Goal: Task Accomplishment & Management: Complete application form

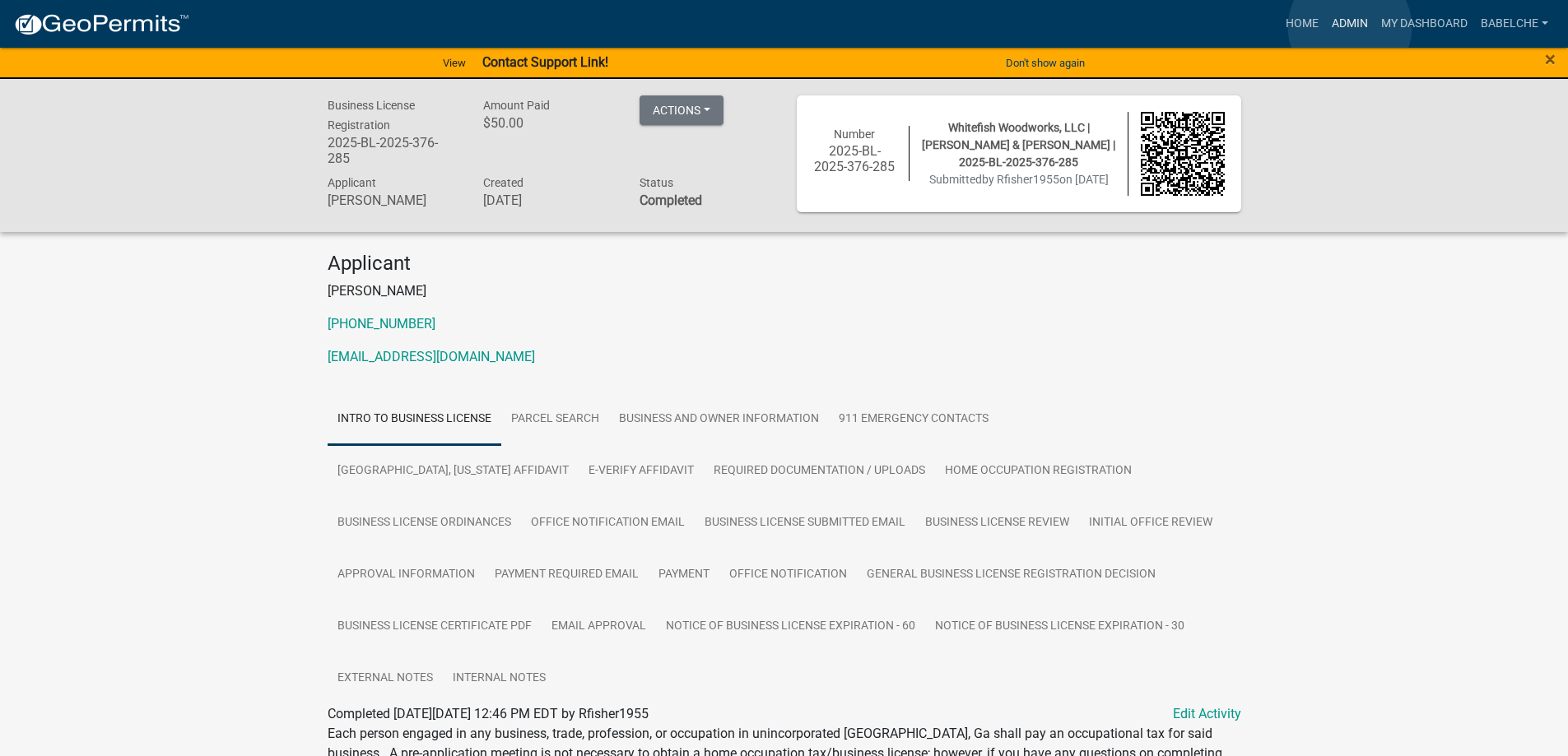
click at [1350, 27] on link "Admin" at bounding box center [1349, 23] width 50 height 31
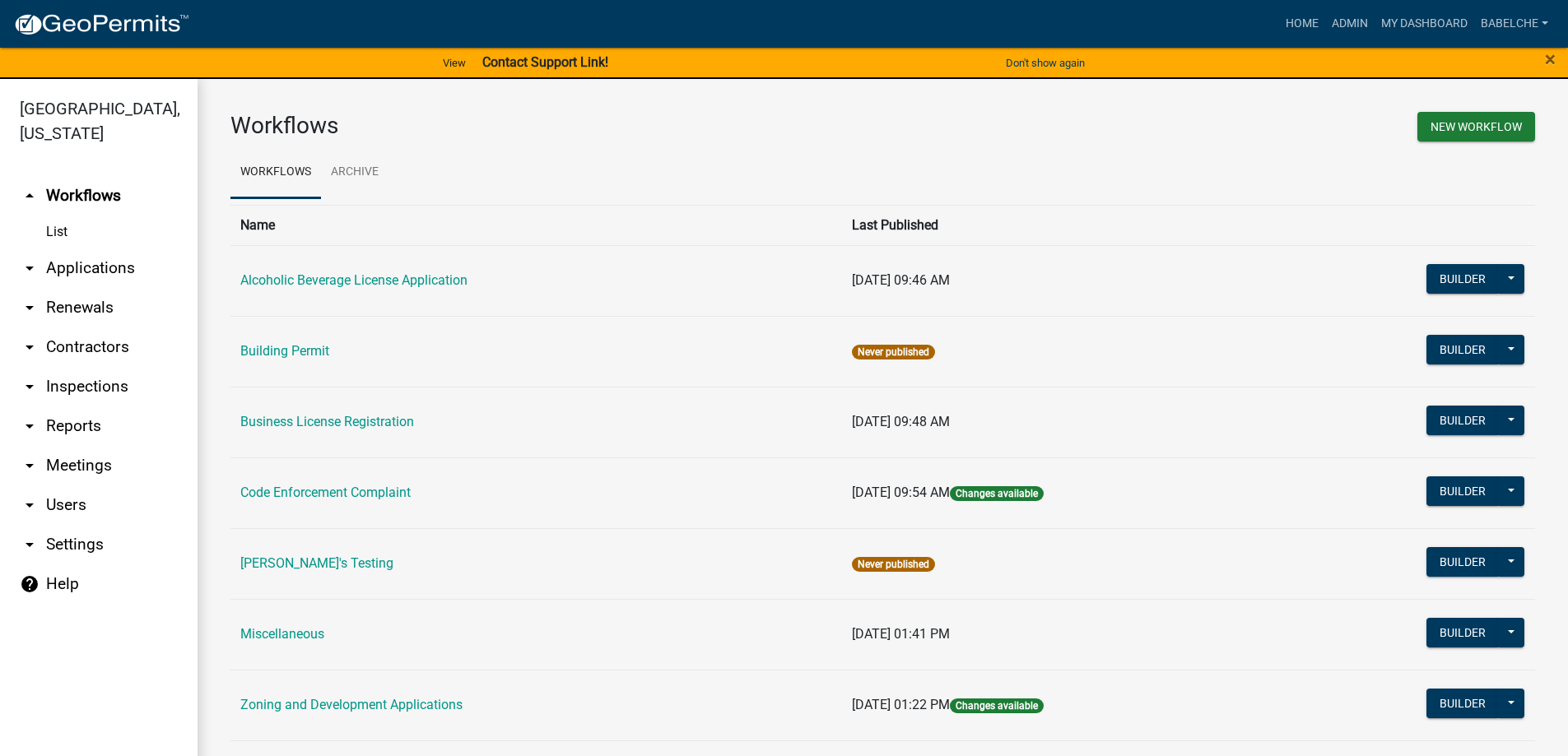
click at [361, 413] on td "Business License Registration" at bounding box center [536, 422] width 612 height 70
click at [321, 414] on link "Business License Registration" at bounding box center [327, 422] width 174 height 16
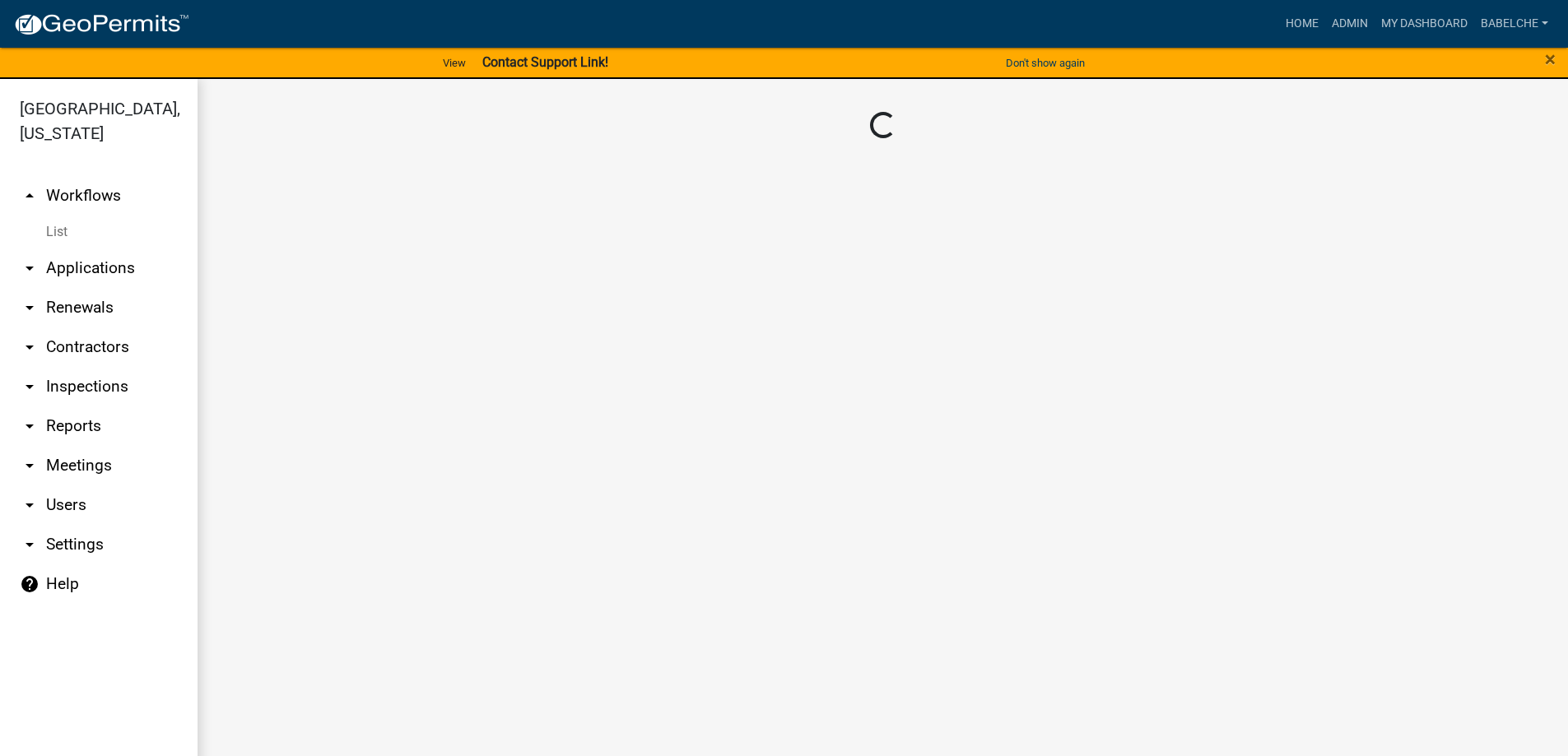
click at [320, 415] on main "Loading..." at bounding box center [882, 428] width 1371 height 697
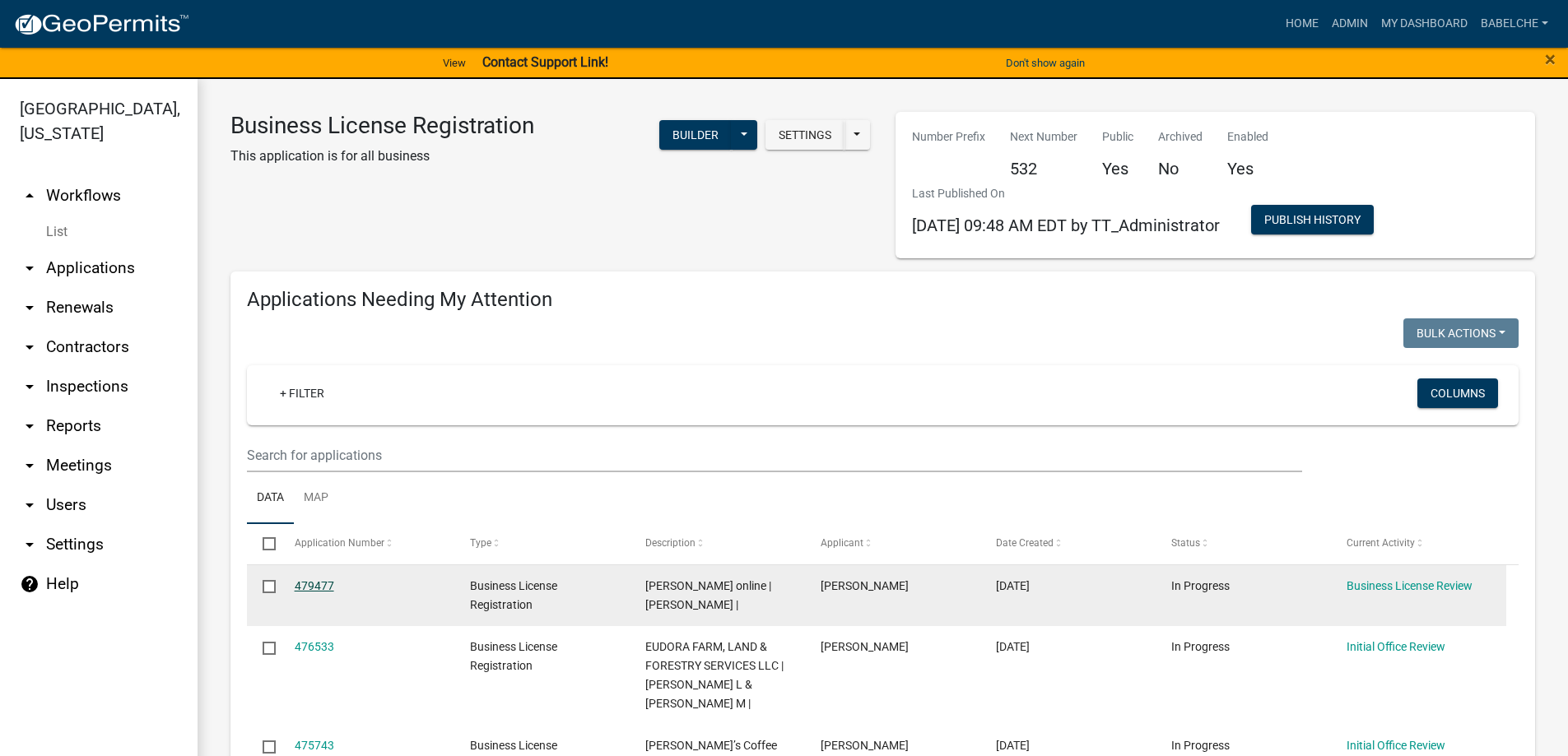
click at [318, 592] on link "479477" at bounding box center [315, 585] width 39 height 13
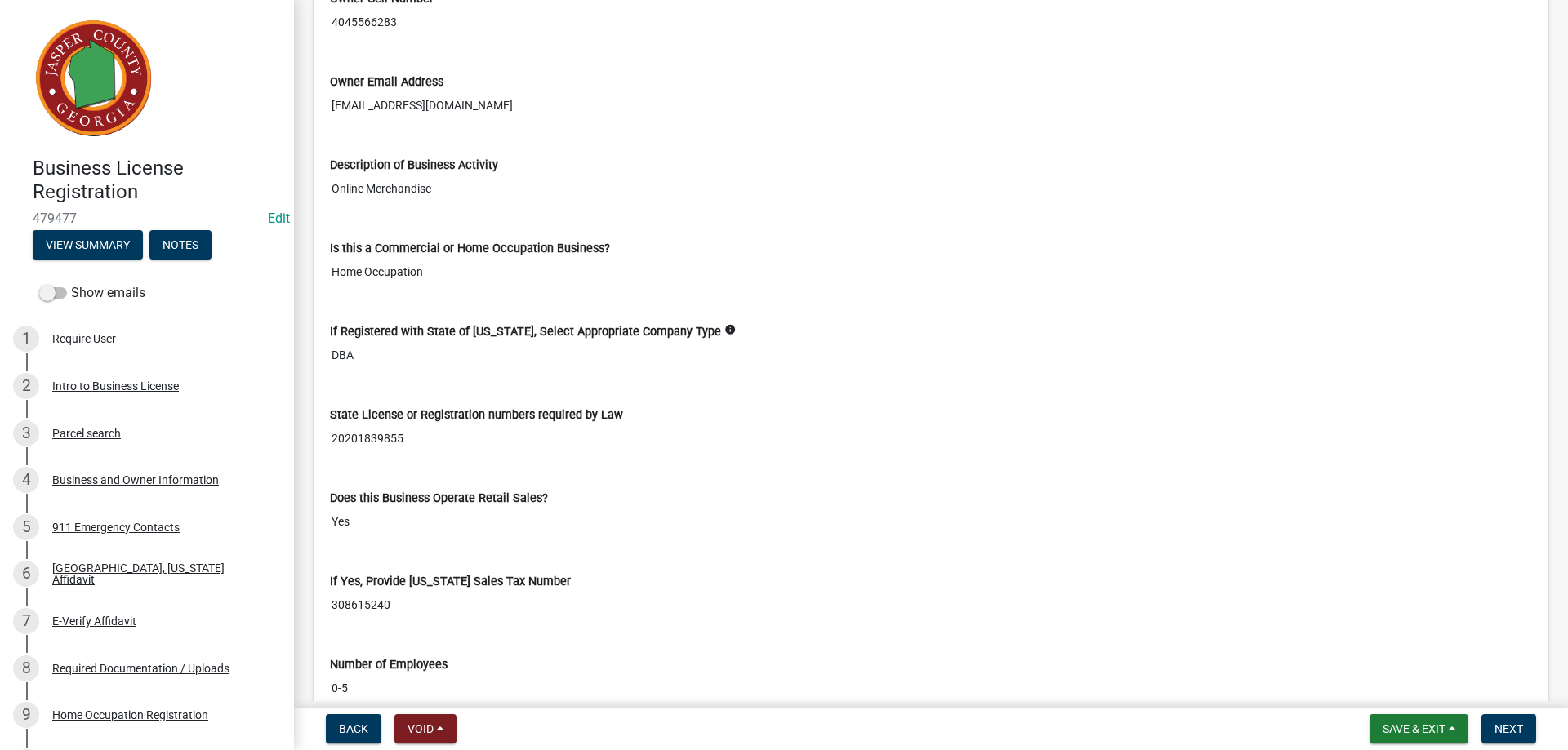
scroll to position [2694, 0]
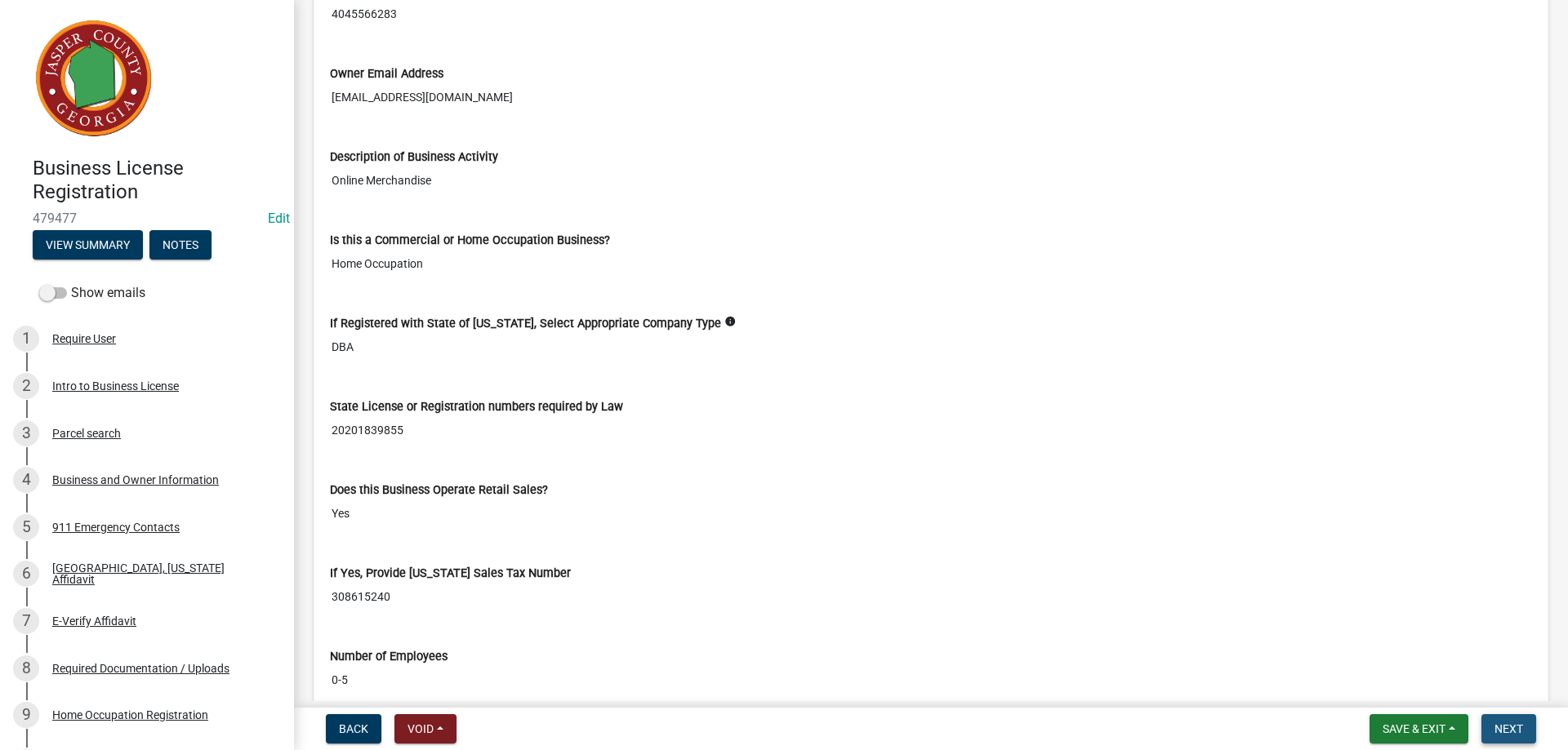
click at [1510, 728] on span "Next" at bounding box center [1508, 729] width 28 height 13
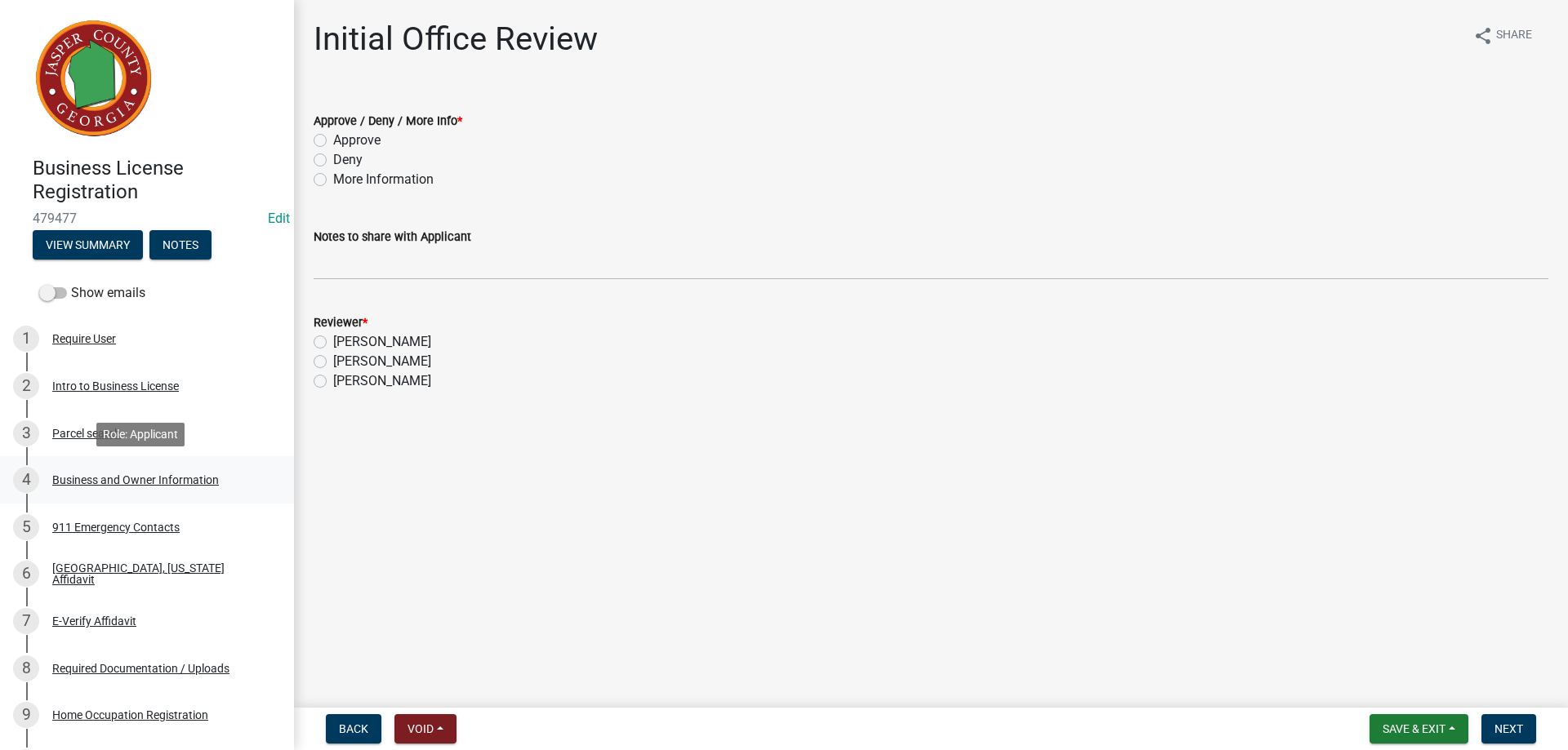
click at [97, 484] on div "Business and Owner Information" at bounding box center [136, 480] width 167 height 12
click at [162, 477] on div "Business and Owner Information" at bounding box center [136, 480] width 167 height 12
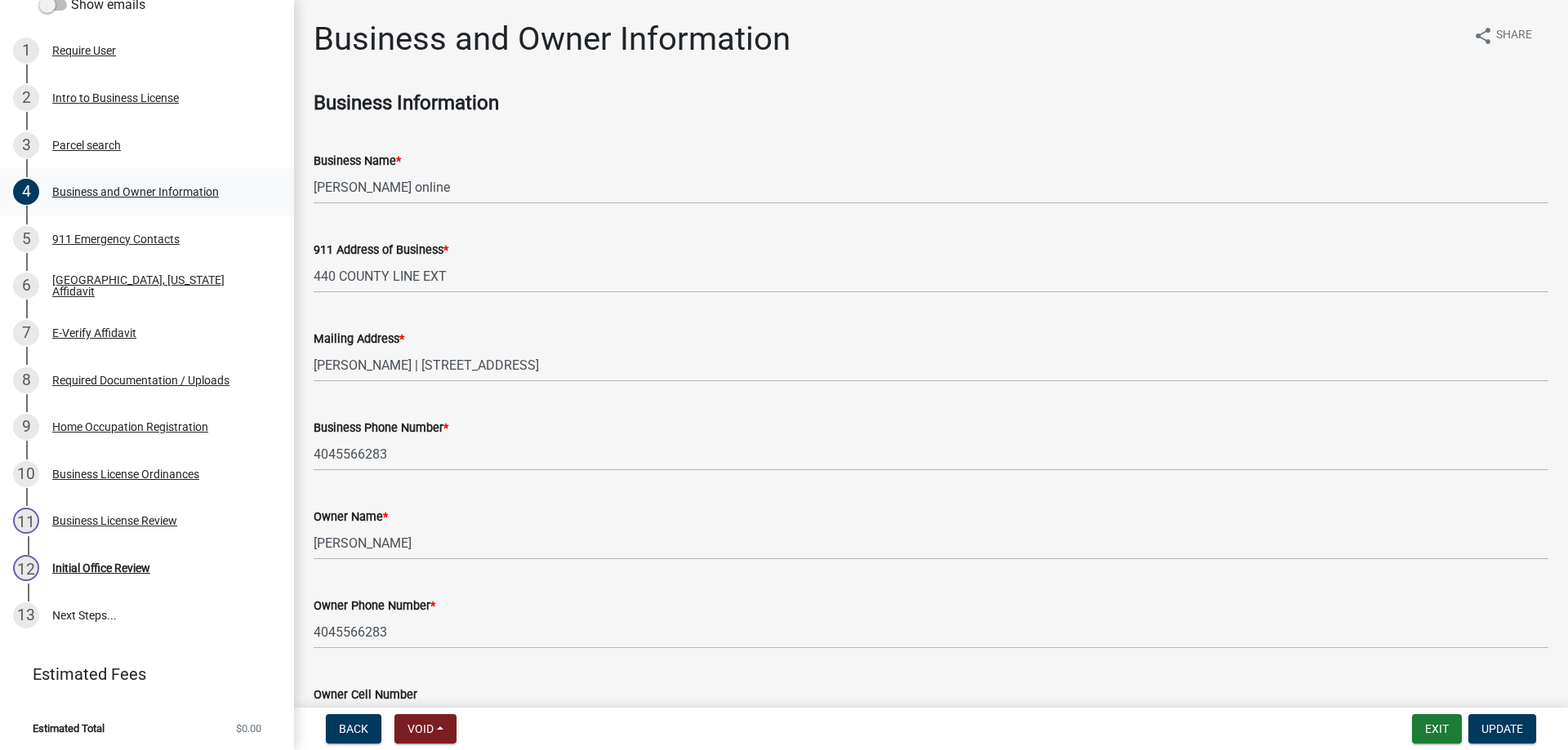
scroll to position [292, 0]
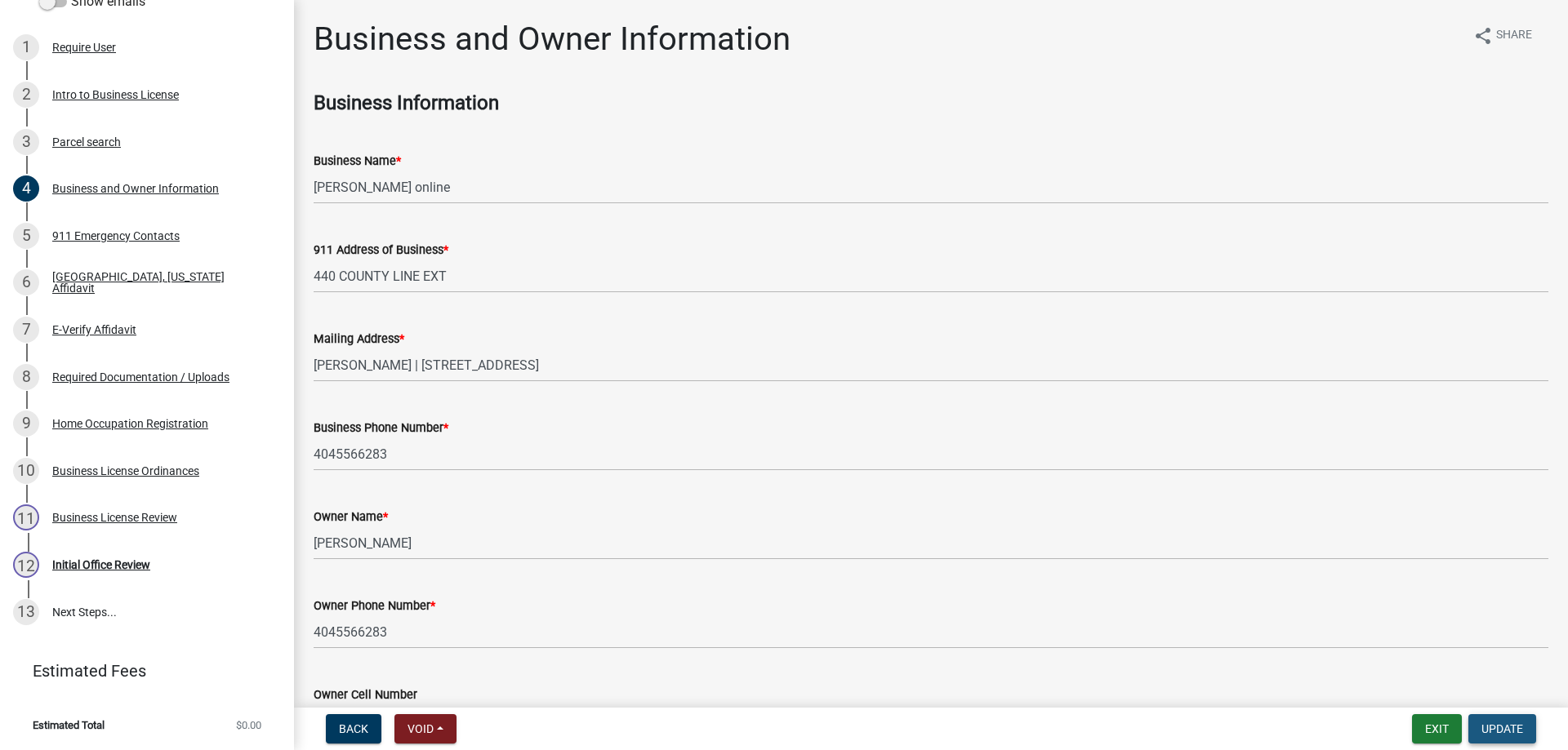
click at [1485, 727] on span "Update" at bounding box center [1501, 729] width 42 height 13
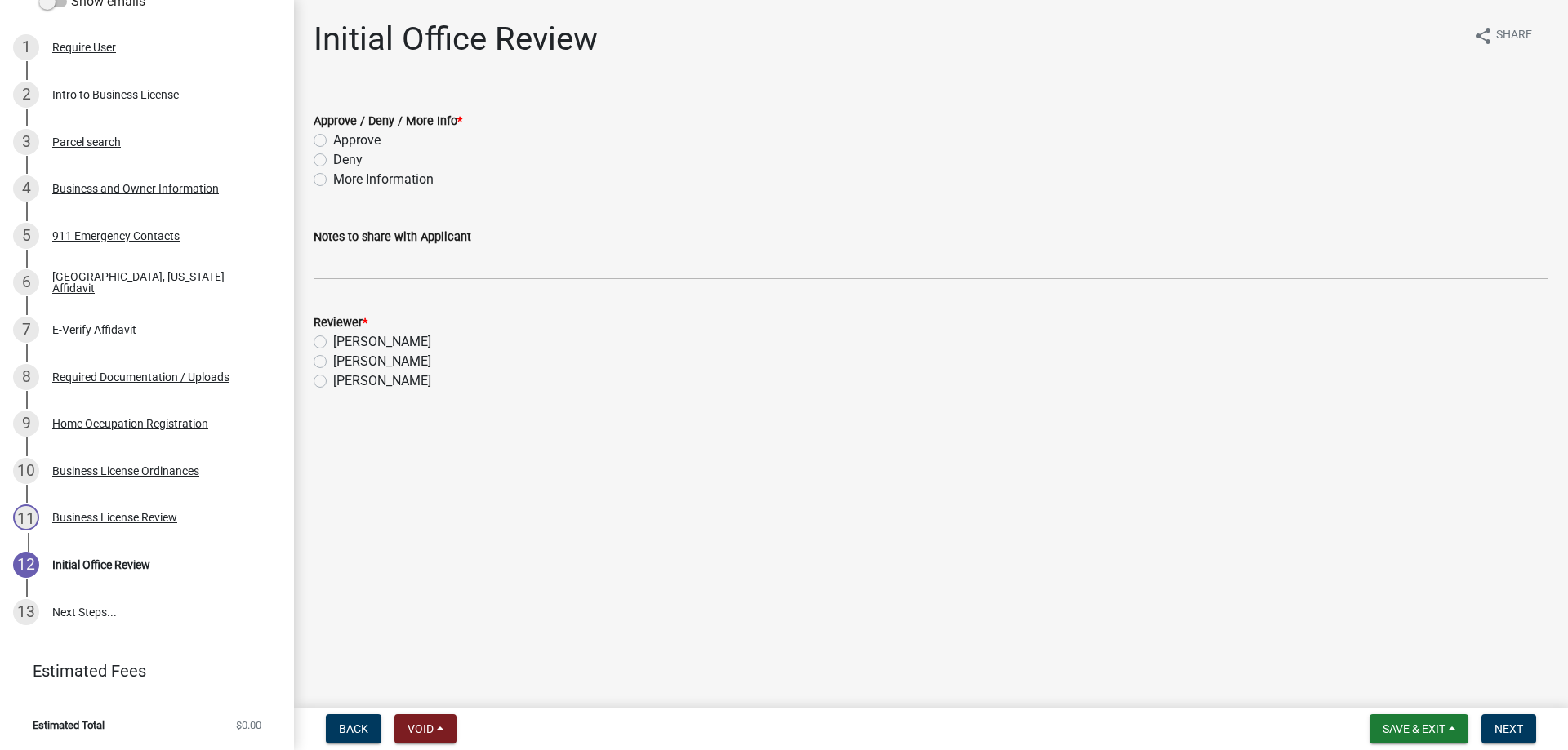
click at [333, 138] on label "Approve" at bounding box center [357, 141] width 47 height 19
click at [333, 138] on input "Approve" at bounding box center [338, 136] width 11 height 11
radio input "true"
click at [333, 363] on label "[PERSON_NAME]" at bounding box center [382, 361] width 98 height 19
click at [333, 362] on input "[PERSON_NAME]" at bounding box center [338, 357] width 11 height 11
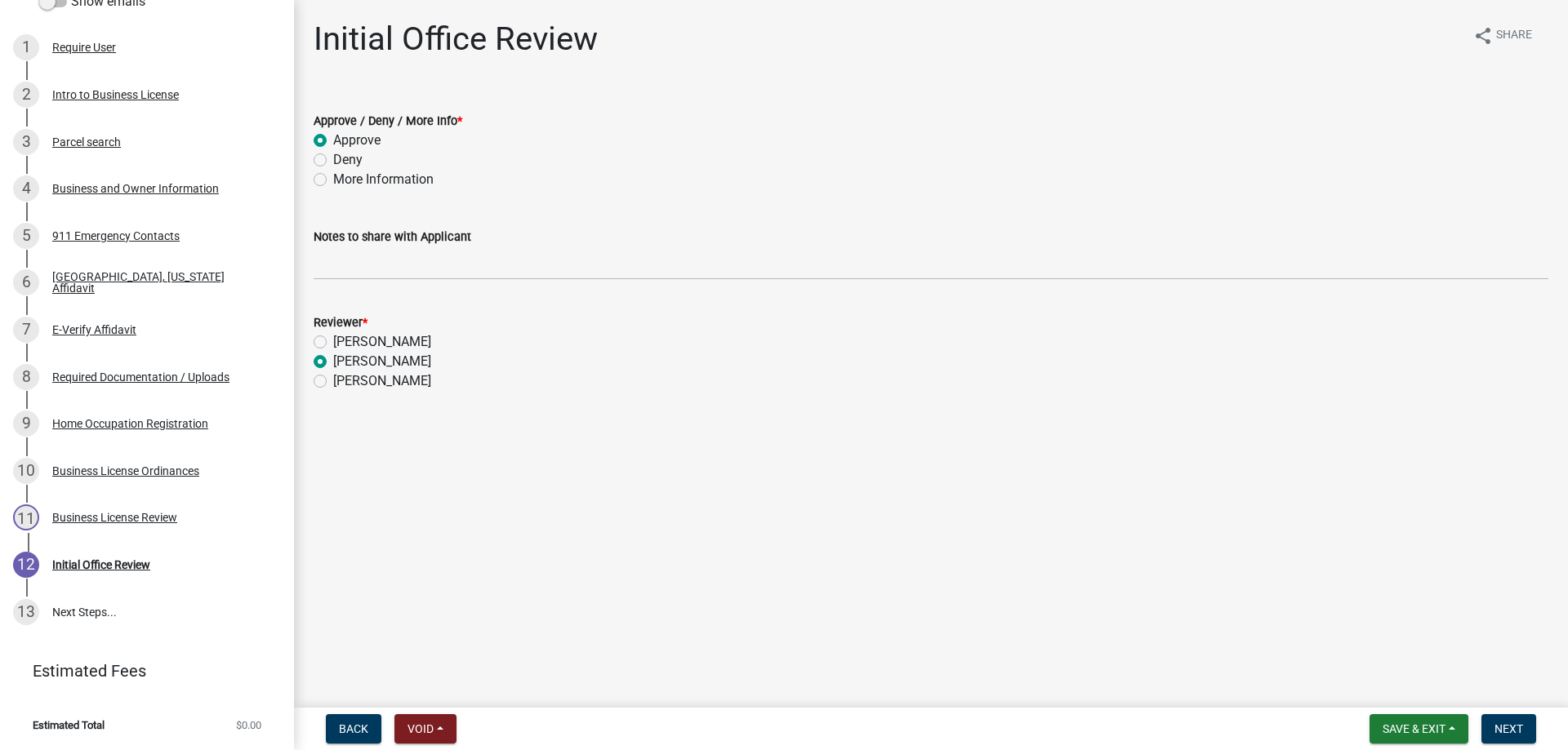
radio input "true"
click at [1498, 723] on span "Next" at bounding box center [1508, 729] width 28 height 13
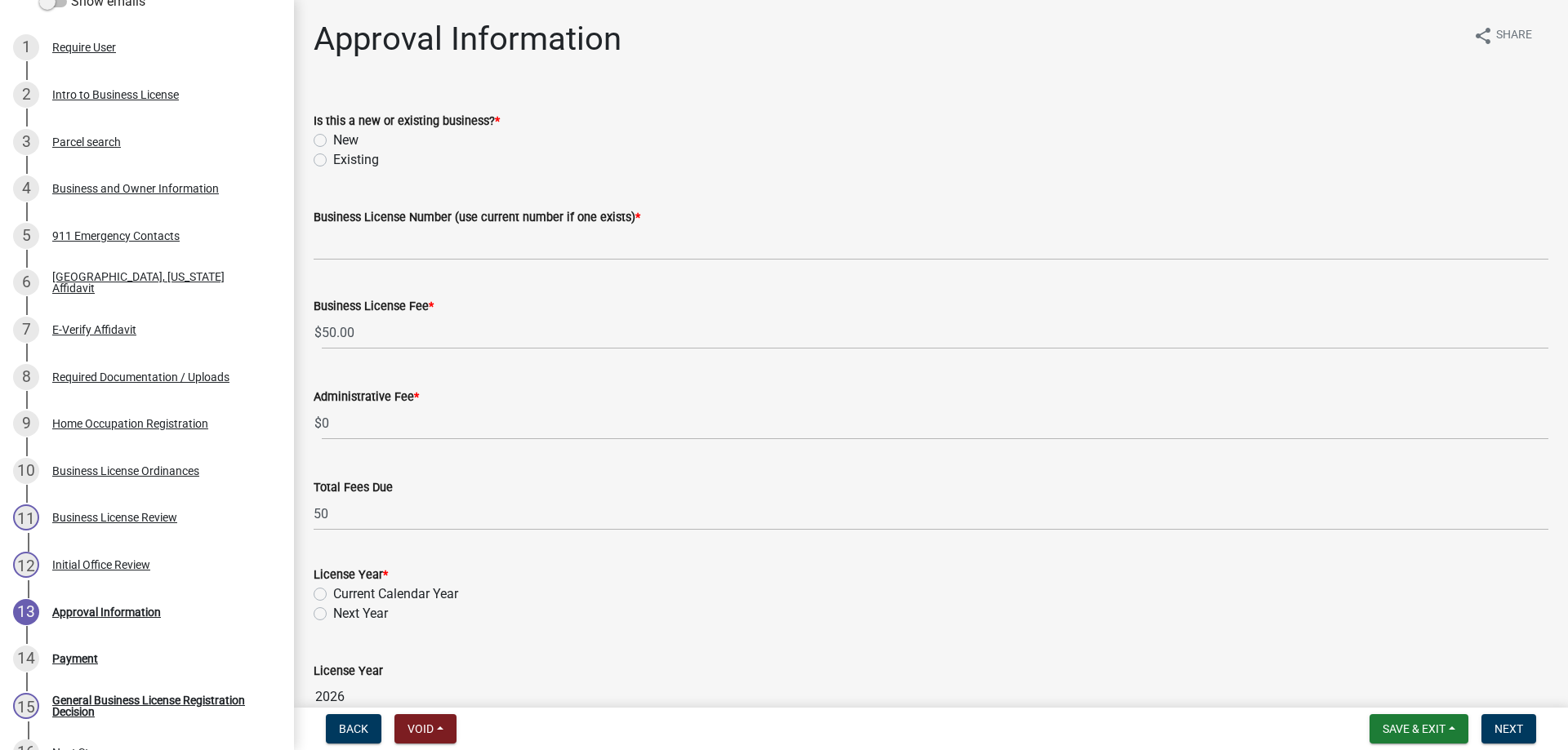
click at [333, 141] on label "New" at bounding box center [346, 141] width 25 height 19
click at [333, 141] on input "New" at bounding box center [338, 136] width 11 height 11
radio input "true"
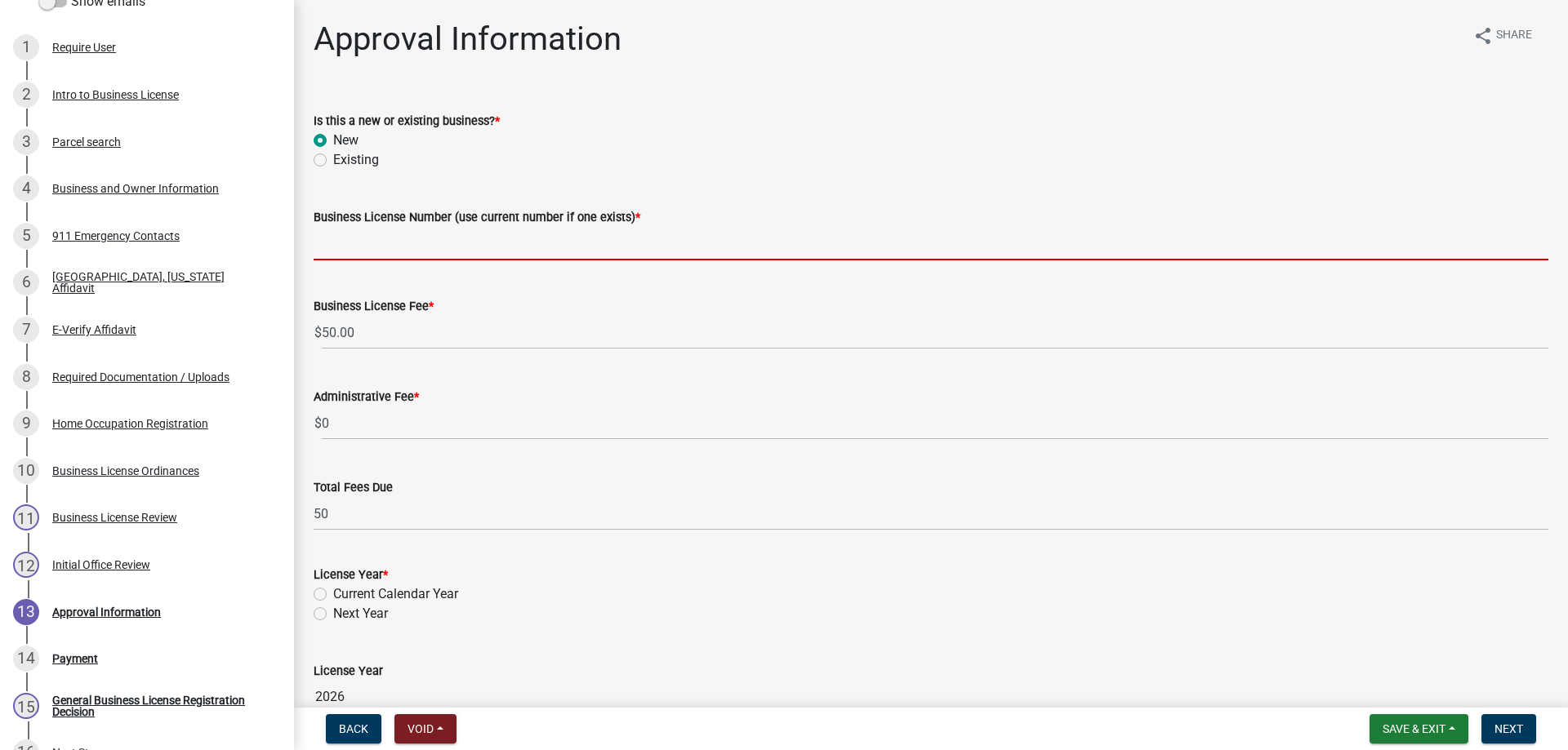
click at [350, 245] on input "Business License Number (use current number if one exists) *" at bounding box center [931, 243] width 1235 height 34
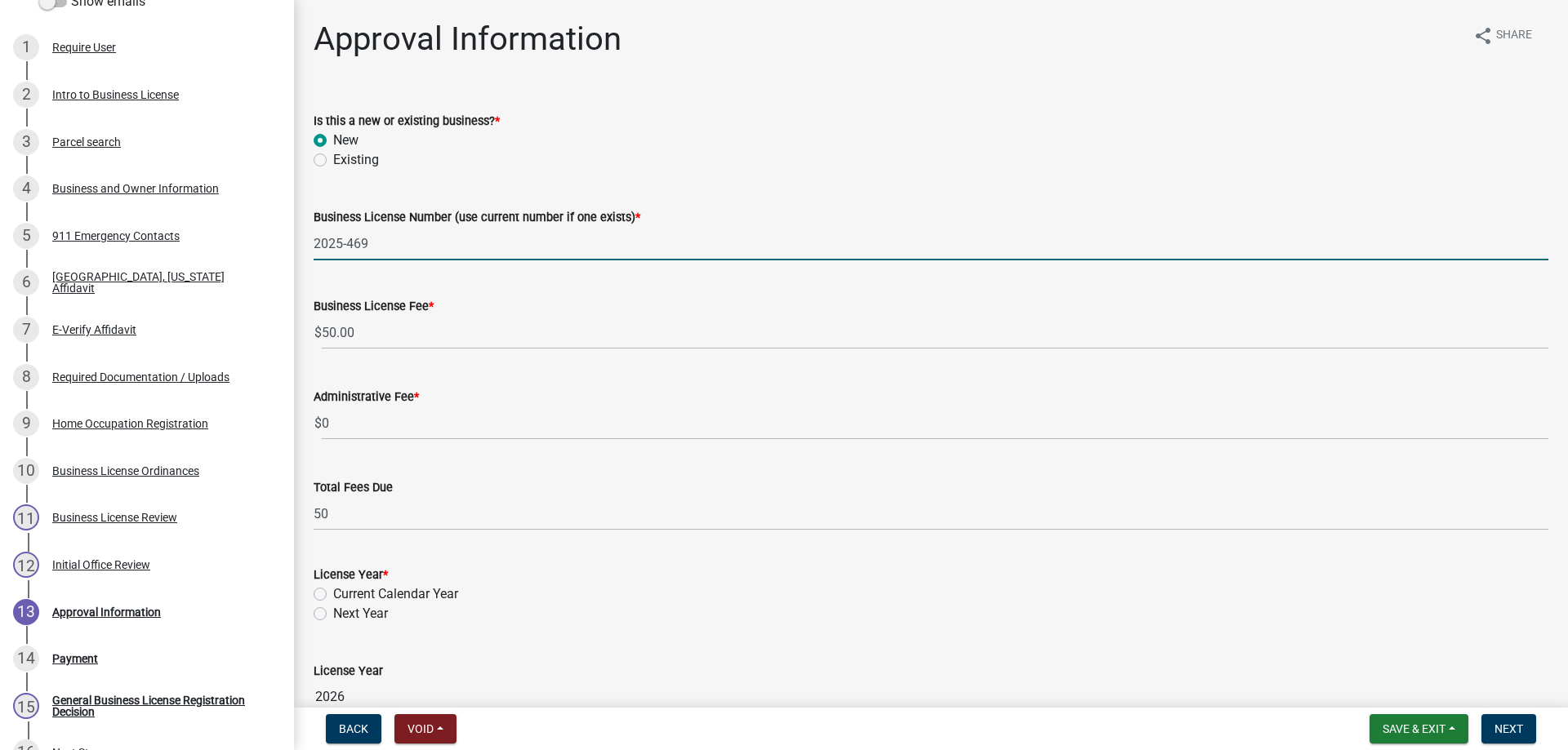
type input "2025-469"
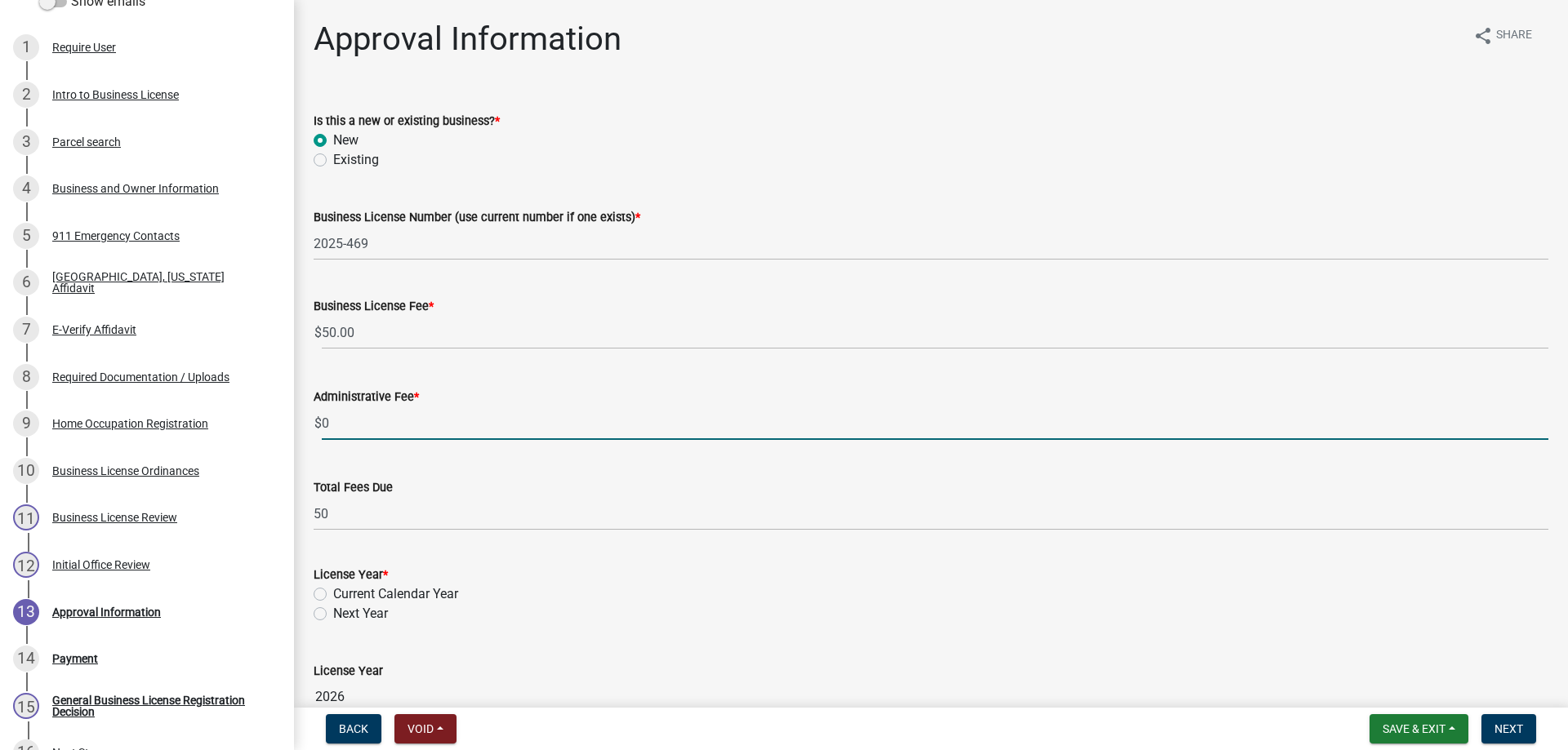
click at [339, 421] on input "0" at bounding box center [934, 423] width 1226 height 34
type input "20"
click at [542, 573] on wm-data-entity-input "License Year * Current Calendar Year Next Year" at bounding box center [931, 592] width 1235 height 93
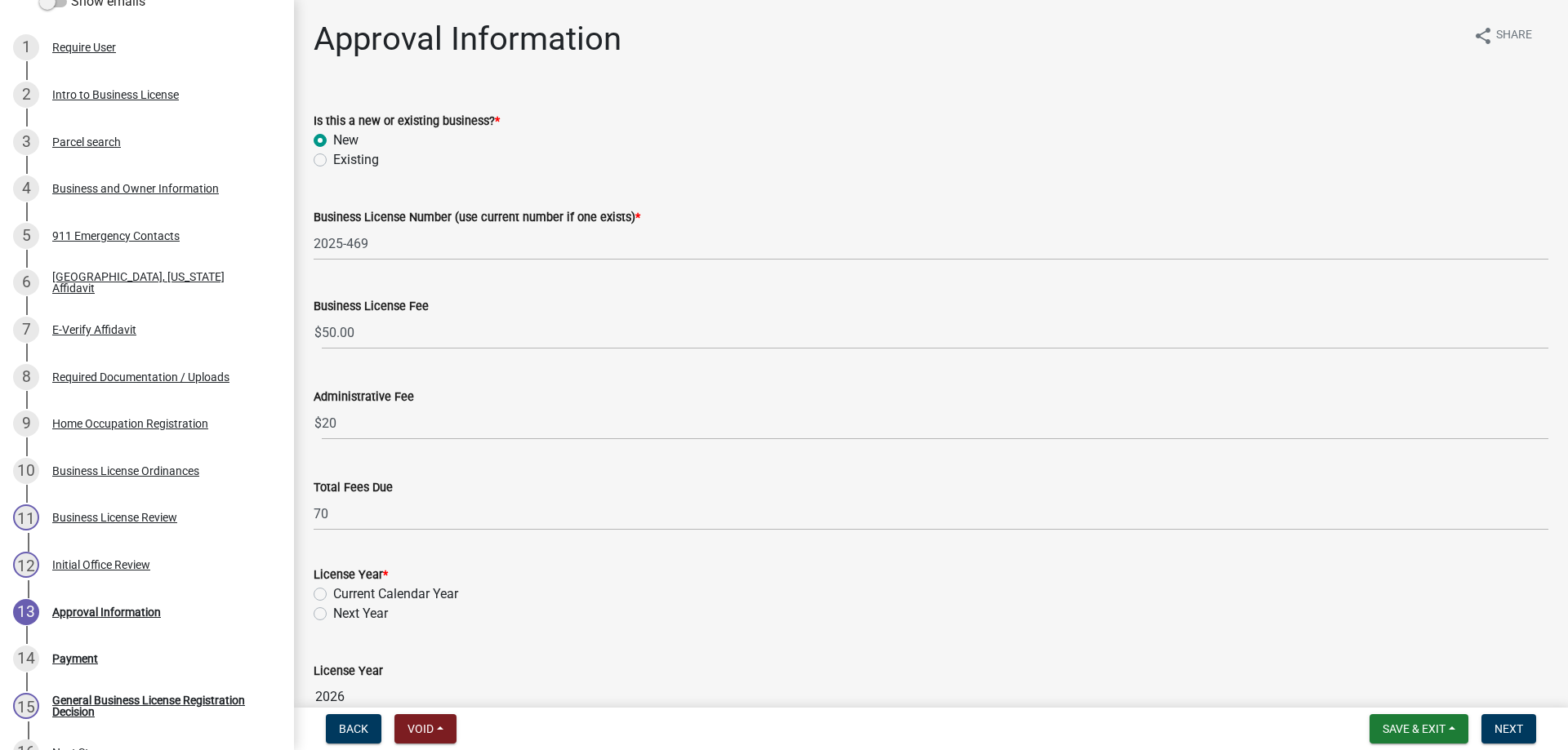
click at [333, 594] on label "Current Calendar Year" at bounding box center [395, 594] width 125 height 19
click at [333, 594] on input "Current Calendar Year" at bounding box center [338, 589] width 11 height 11
radio input "true"
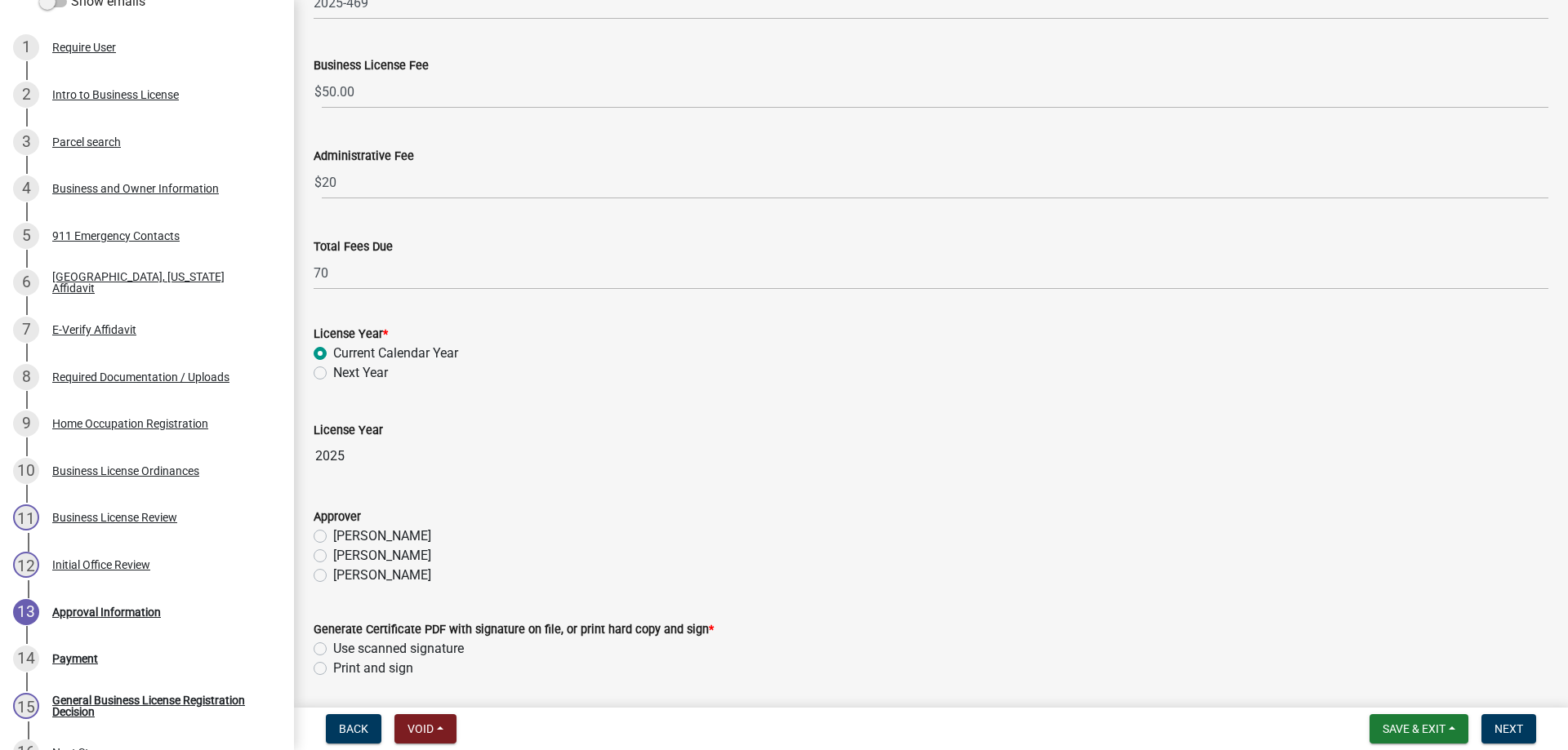
scroll to position [245, 0]
click at [333, 552] on label "[PERSON_NAME]" at bounding box center [382, 551] width 98 height 19
click at [333, 552] on input "[PERSON_NAME]" at bounding box center [338, 547] width 11 height 11
radio input "true"
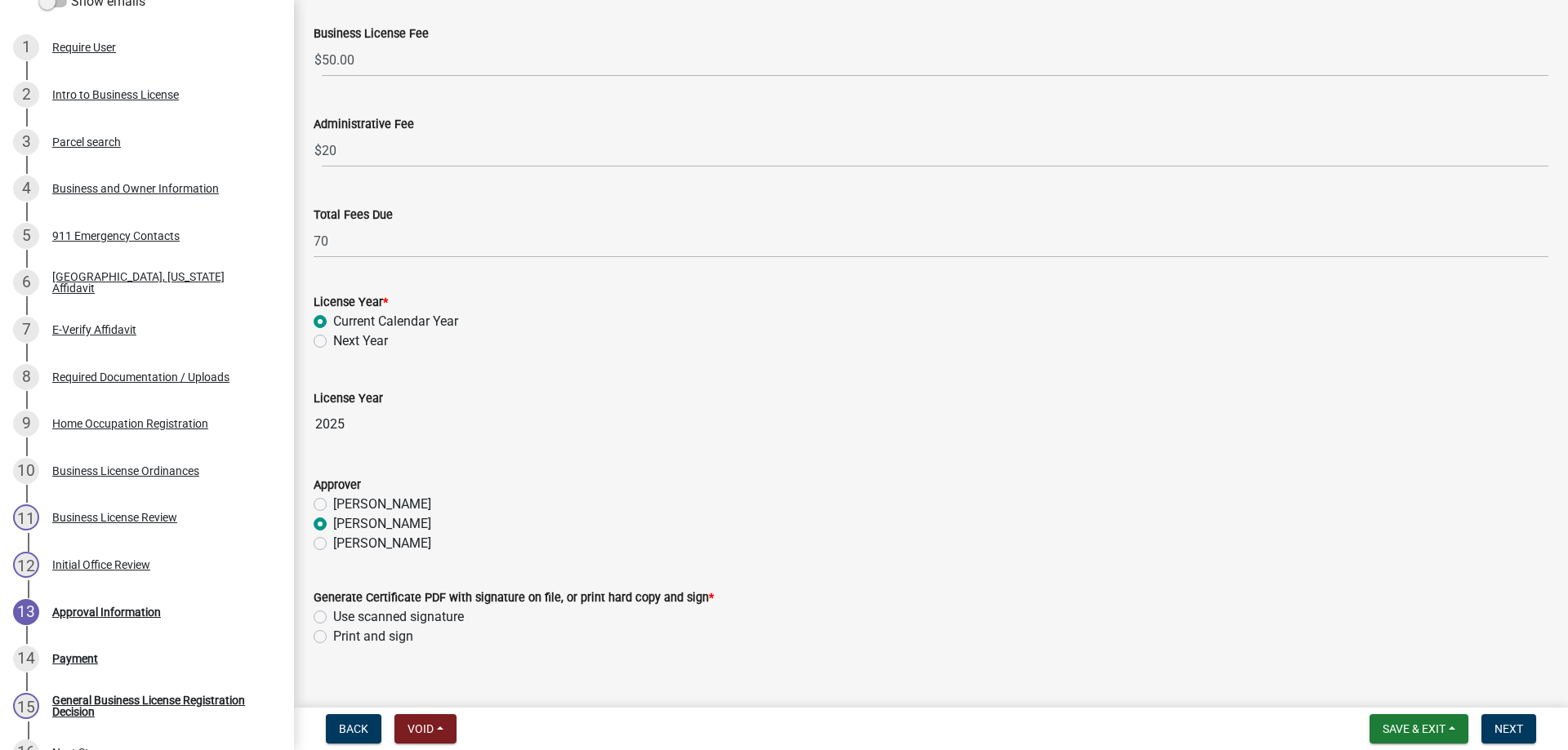
scroll to position [297, 0]
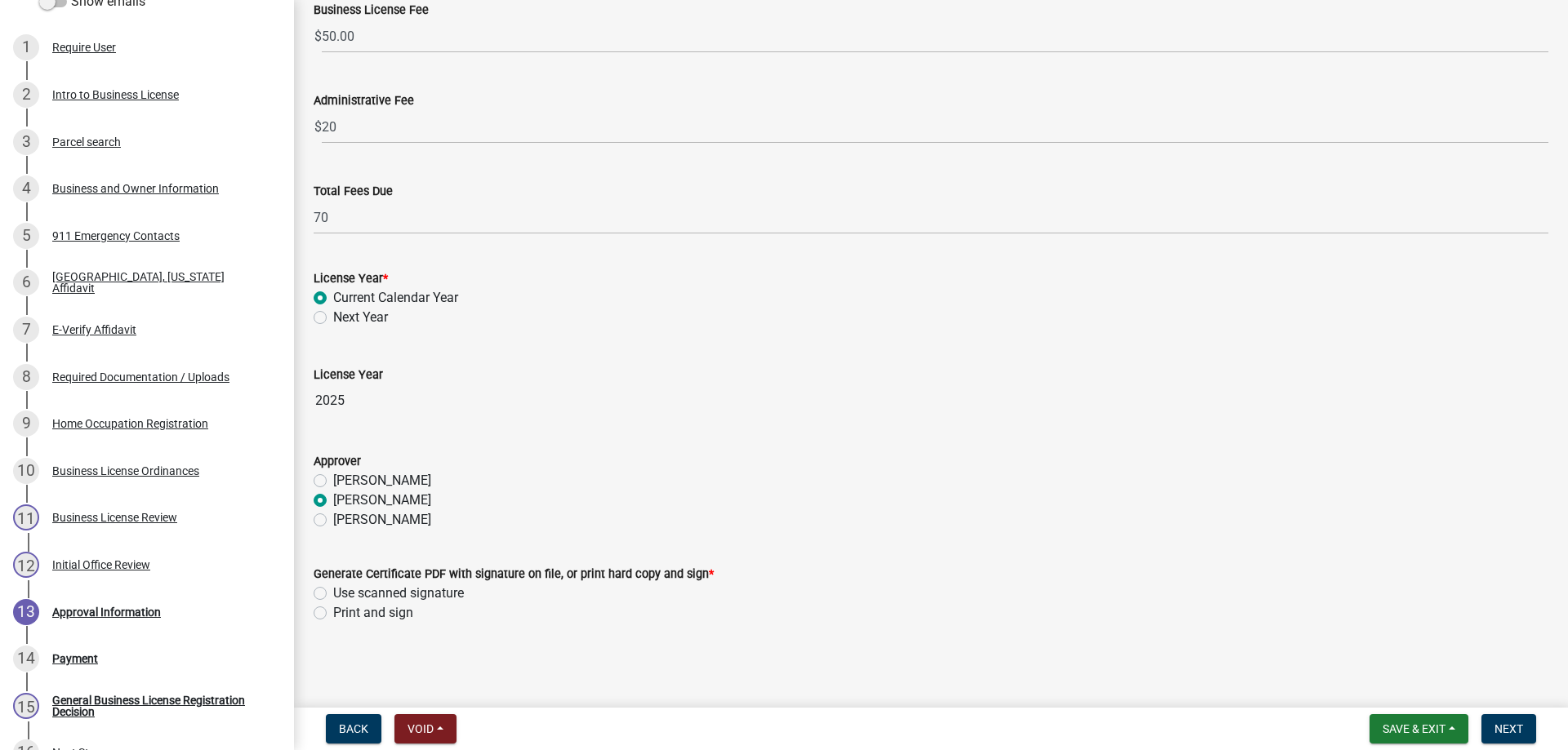
click at [333, 594] on label "Use scanned signature" at bounding box center [398, 593] width 131 height 19
click at [333, 594] on input "Use scanned signature" at bounding box center [338, 588] width 11 height 11
radio input "true"
click at [1503, 729] on span "Next" at bounding box center [1508, 729] width 28 height 13
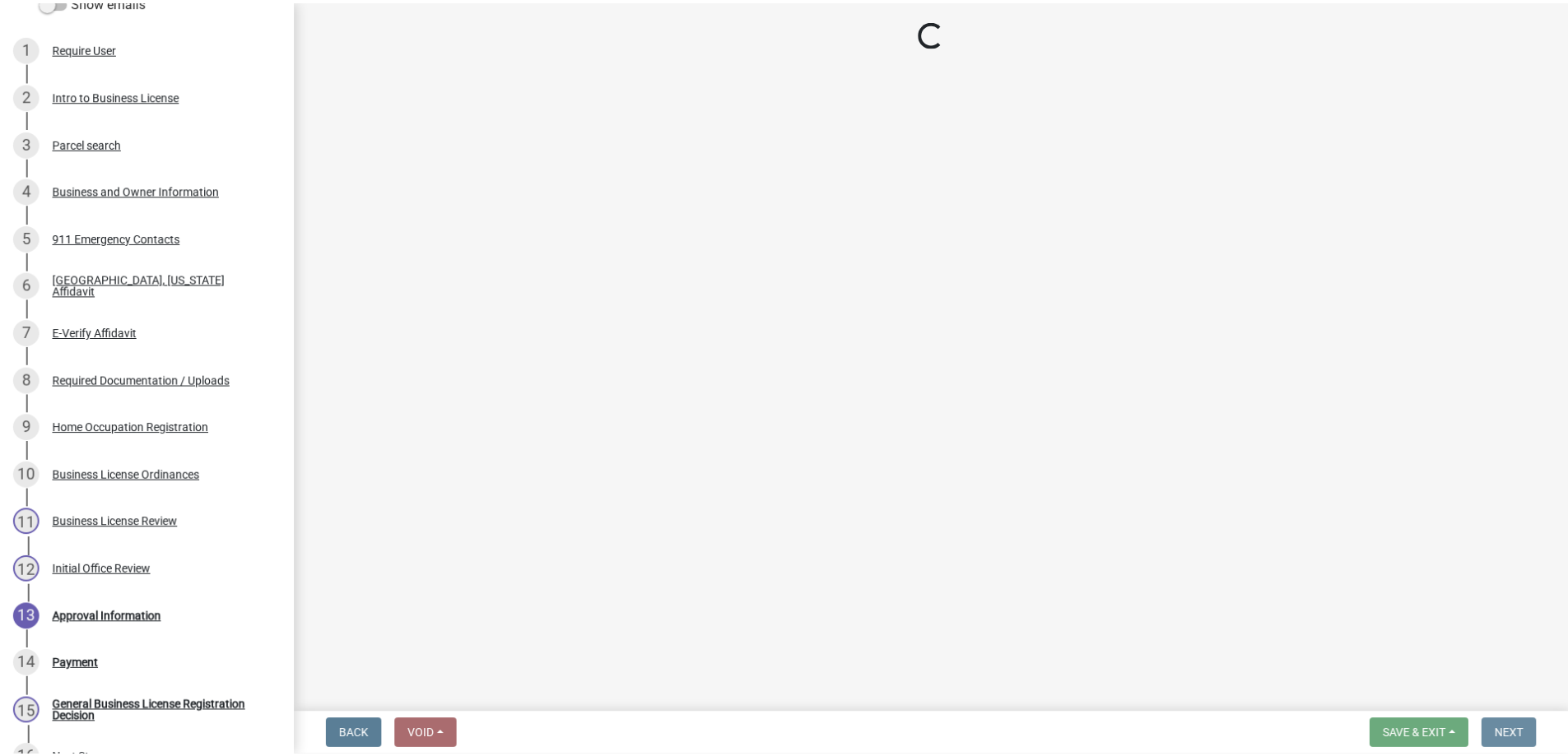
scroll to position [0, 0]
select select "3: 3"
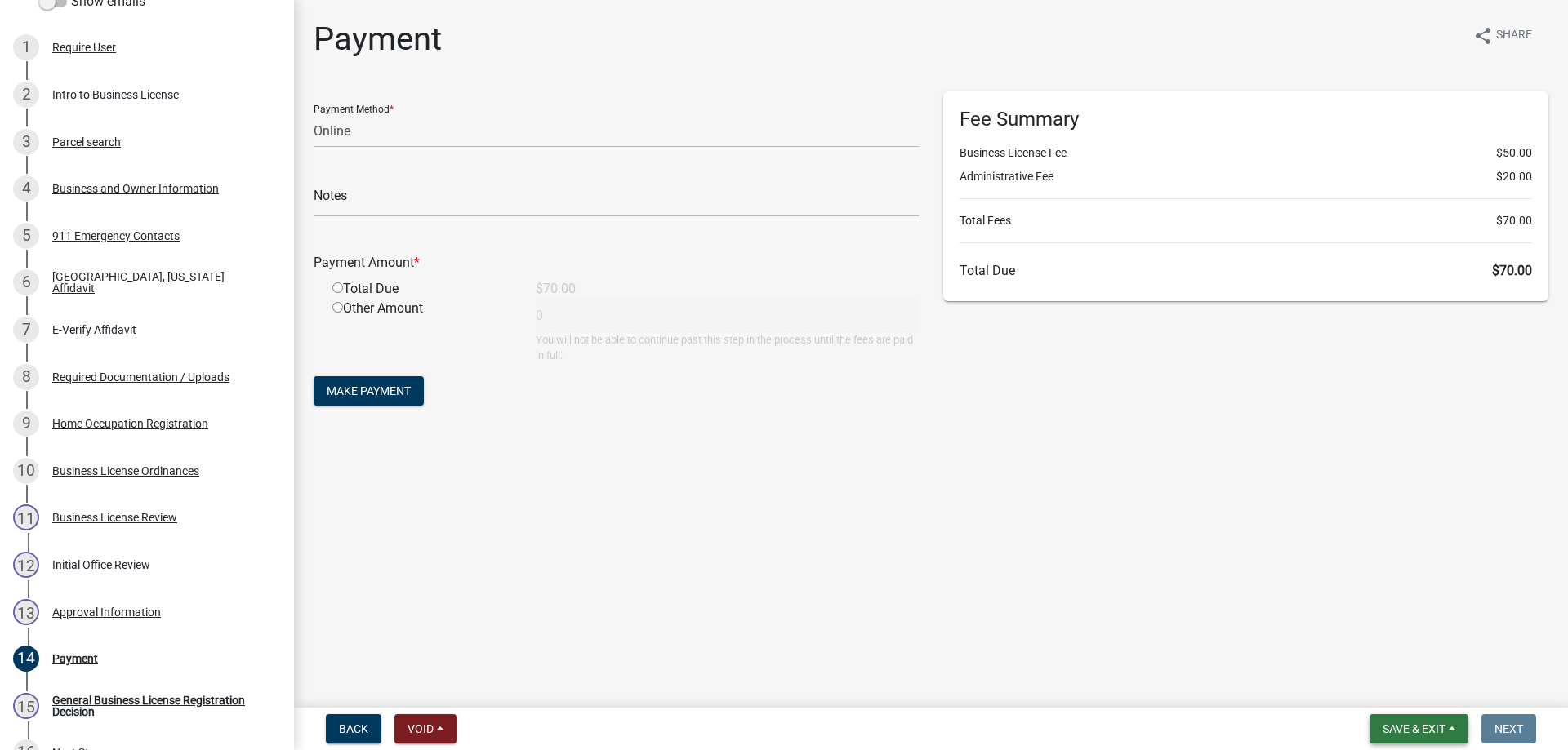
click at [1415, 721] on button "Save & Exit" at bounding box center [1419, 729] width 99 height 29
click at [1413, 687] on button "Save & Exit" at bounding box center [1402, 686] width 131 height 39
